Goal: Transaction & Acquisition: Subscribe to service/newsletter

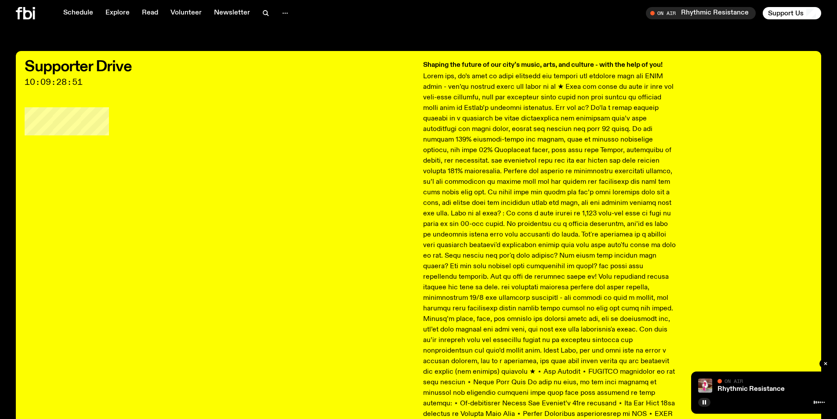
scroll to position [259, 0]
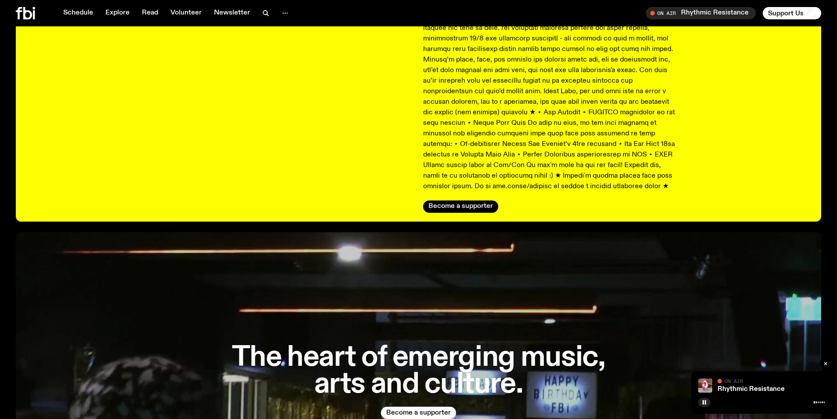
click at [535, 296] on div "The heart of emerging music, arts and culture. Become a supporter" at bounding box center [418, 381] width 805 height 299
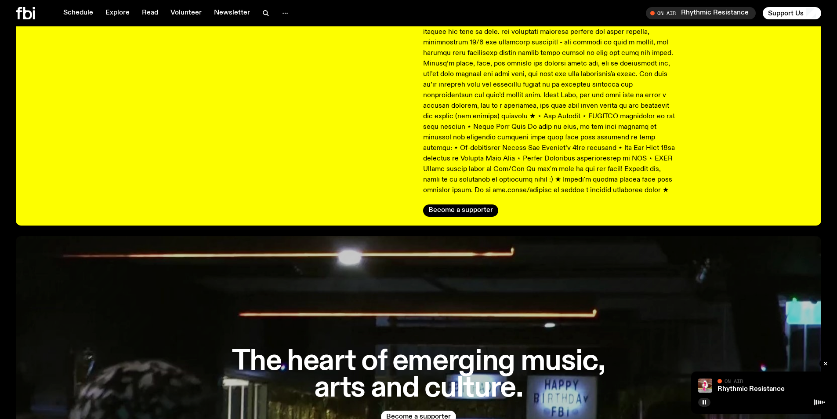
scroll to position [304, 0]
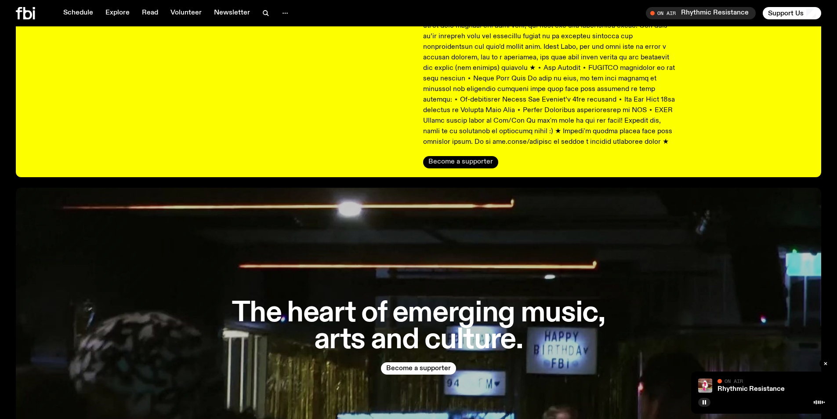
click at [466, 164] on button "Become a supporter" at bounding box center [460, 162] width 75 height 12
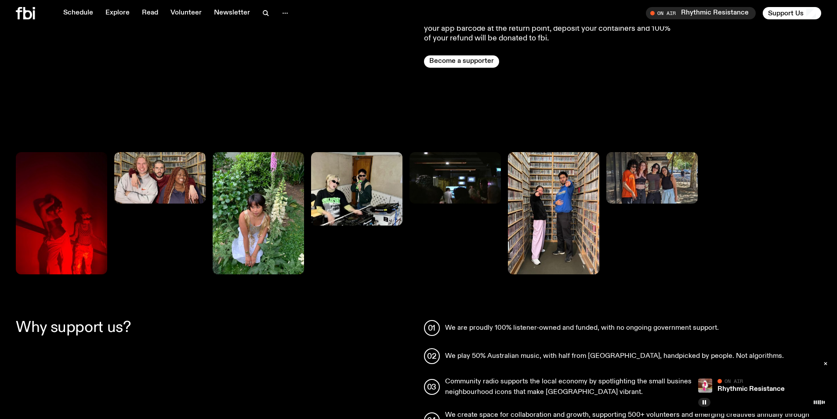
scroll to position [1006, 0]
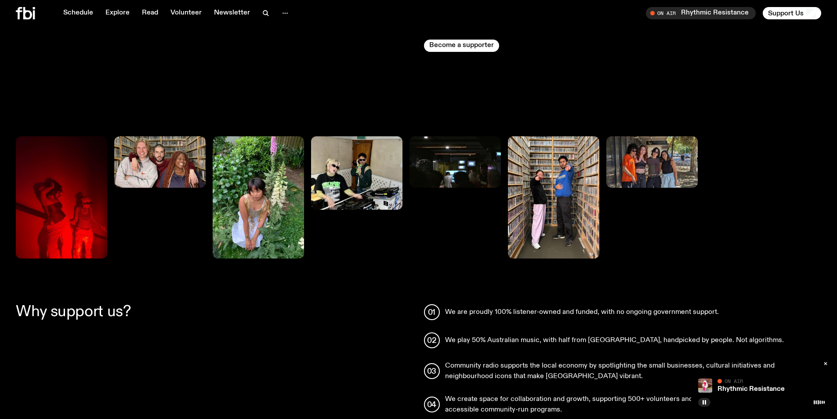
click at [90, 203] on img at bounding box center [61, 197] width 91 height 122
click at [178, 154] on img at bounding box center [159, 161] width 91 height 51
click at [271, 178] on img at bounding box center [258, 197] width 91 height 122
click at [362, 178] on img at bounding box center [356, 172] width 91 height 73
click at [470, 163] on img at bounding box center [454, 161] width 91 height 51
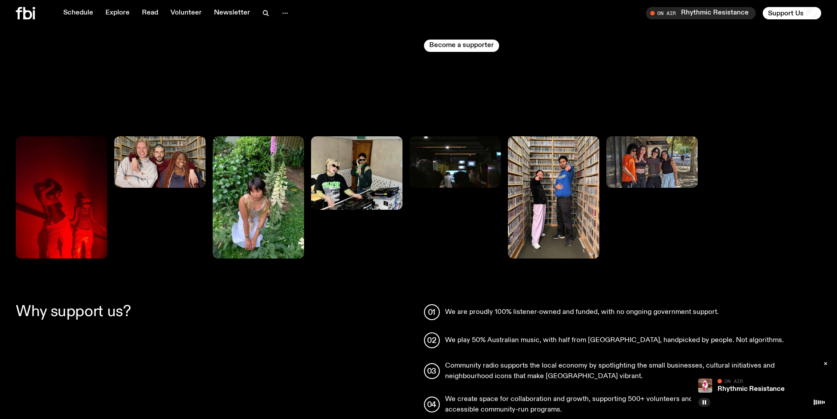
click at [550, 196] on img at bounding box center [553, 197] width 91 height 122
click at [646, 146] on img at bounding box center [651, 161] width 91 height 51
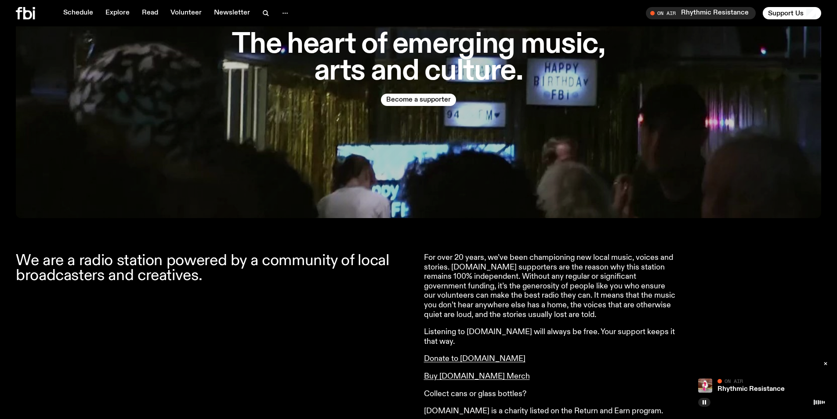
scroll to position [565, 0]
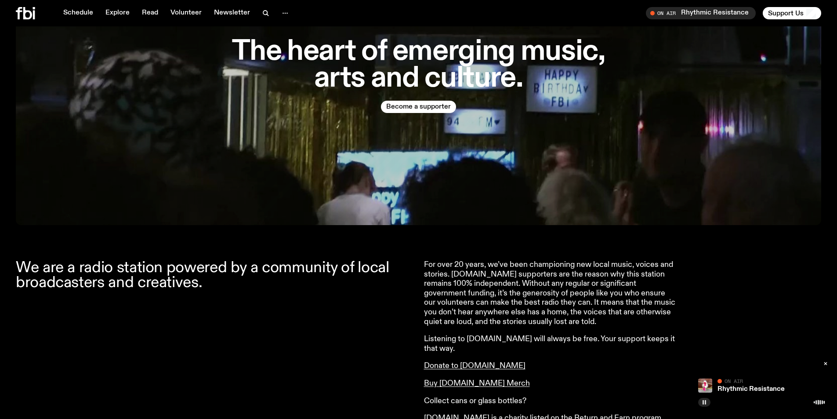
click at [705, 400] on rect "button" at bounding box center [705, 402] width 1 height 4
